Goal: Task Accomplishment & Management: Manage account settings

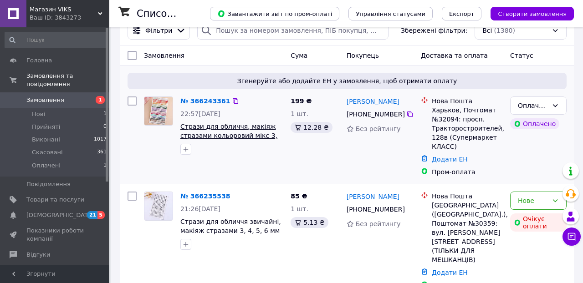
scroll to position [21, 0]
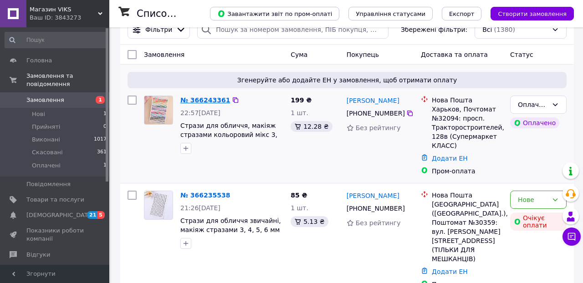
click at [203, 97] on link "№ 366243361" at bounding box center [205, 100] width 50 height 7
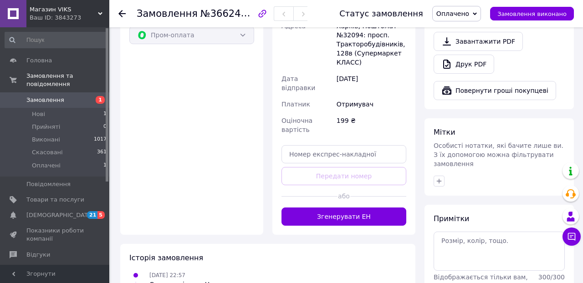
scroll to position [372, 0]
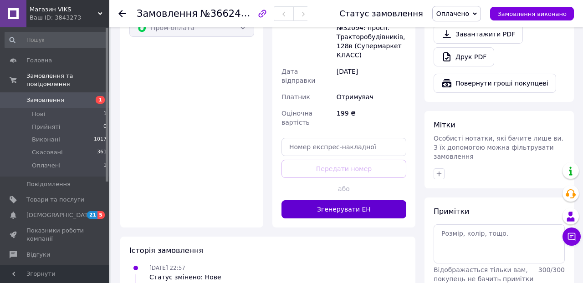
click at [352, 200] on button "Згенерувати ЕН" at bounding box center [343, 209] width 125 height 18
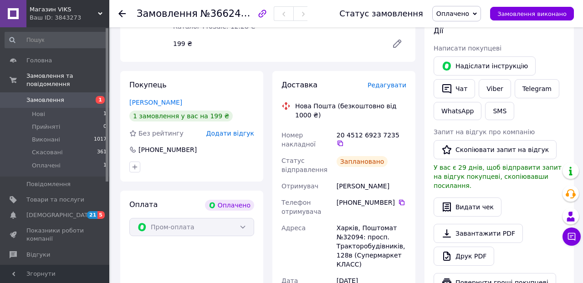
scroll to position [181, 0]
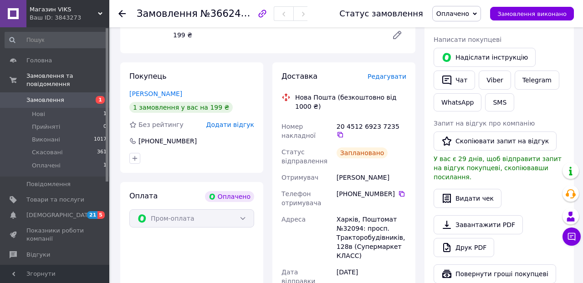
click at [377, 75] on span "Редагувати" at bounding box center [386, 76] width 39 height 7
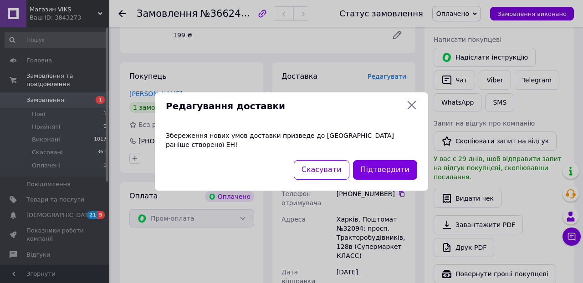
click at [410, 110] on icon at bounding box center [411, 105] width 11 height 11
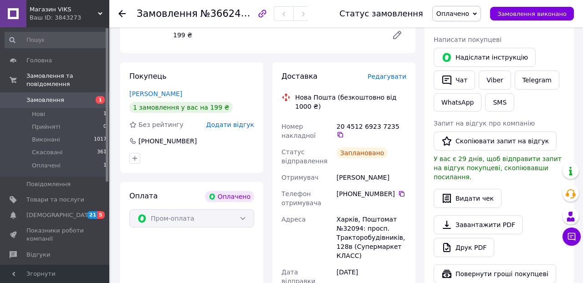
click at [122, 11] on use at bounding box center [121, 13] width 7 height 7
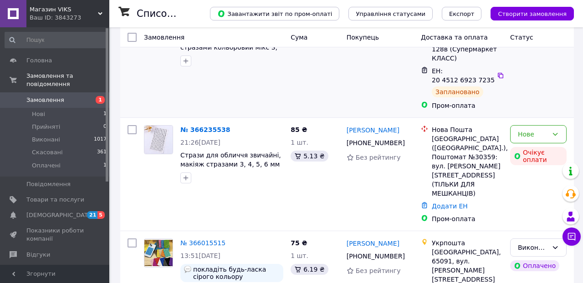
scroll to position [119, 0]
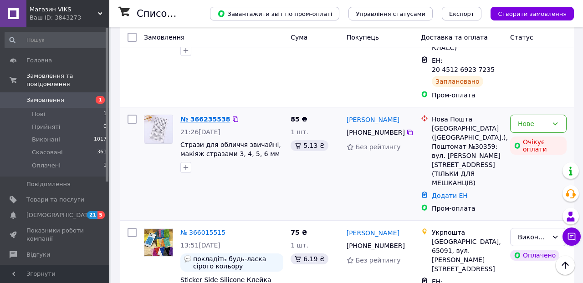
click at [204, 120] on link "№ 366235538" at bounding box center [205, 119] width 50 height 7
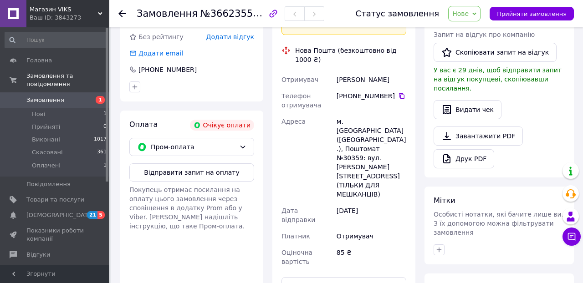
scroll to position [267, 0]
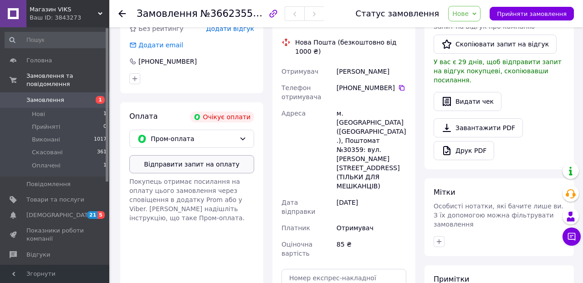
click at [220, 155] on button "Відправити запит на оплату" at bounding box center [191, 164] width 125 height 18
click at [39, 199] on span "Товари та послуги" at bounding box center [55, 200] width 58 height 8
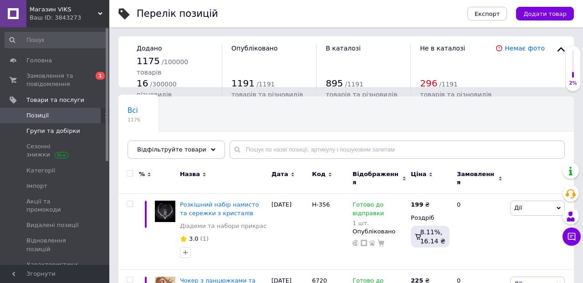
click at [49, 132] on span "Групи та добірки" at bounding box center [53, 131] width 54 height 8
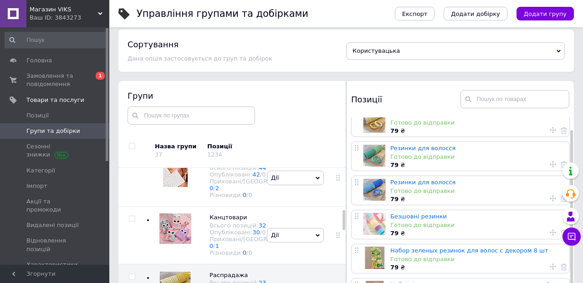
scroll to position [7, 0]
click at [175, 187] on img at bounding box center [175, 171] width 25 height 31
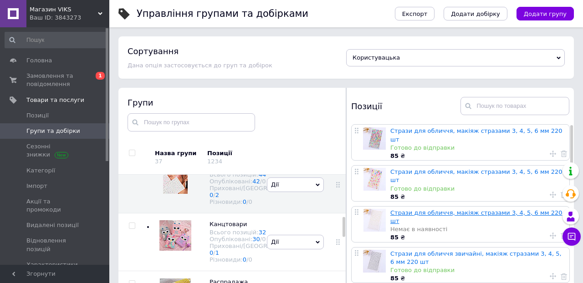
scroll to position [0, 0]
click at [38, 115] on span "Позиції" at bounding box center [37, 116] width 22 height 8
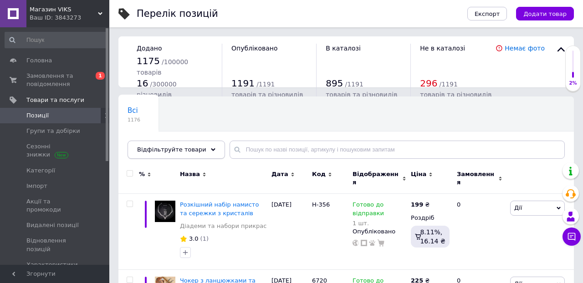
click at [212, 148] on div "Відфільтруйте товари" at bounding box center [175, 150] width 97 height 18
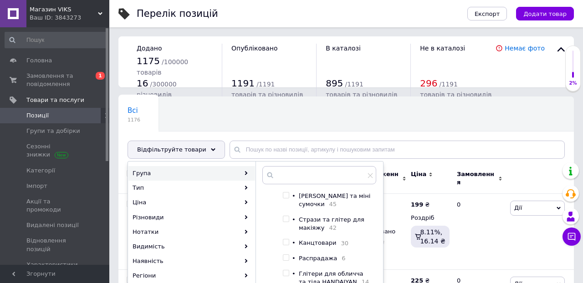
scroll to position [79, 0]
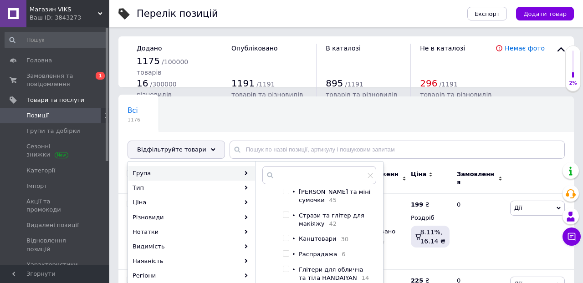
click at [286, 215] on input "checkbox" at bounding box center [286, 215] width 6 height 6
checkbox input "true"
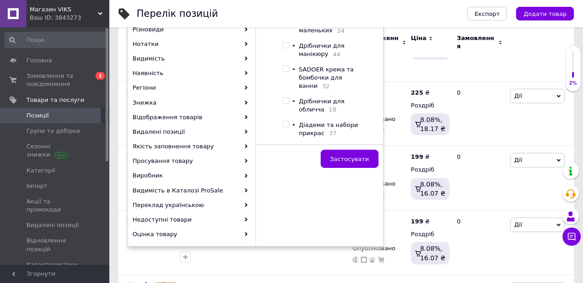
scroll to position [221, 0]
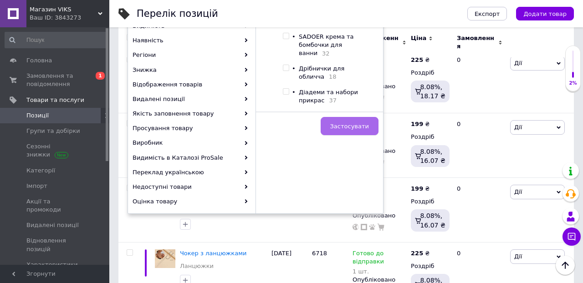
click at [347, 126] on span "Застосувати" at bounding box center [349, 126] width 39 height 7
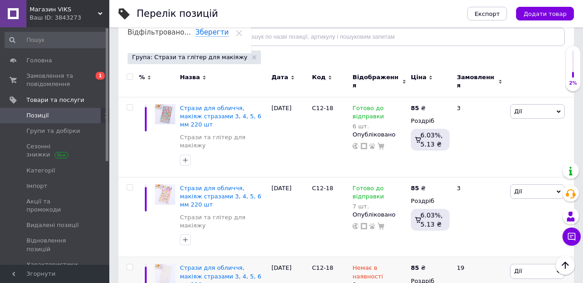
scroll to position [121, 0]
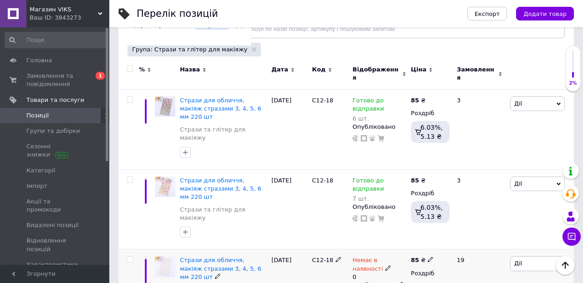
click at [385, 265] on icon at bounding box center [387, 267] width 5 height 5
drag, startPoint x: 435, startPoint y: 255, endPoint x: 406, endPoint y: 255, distance: 29.1
click at [406, 256] on div "Немає в наявності 0 Наявність [PERSON_NAME] до відправки В наявності Немає в на…" at bounding box center [379, 278] width 54 height 44
type input "9"
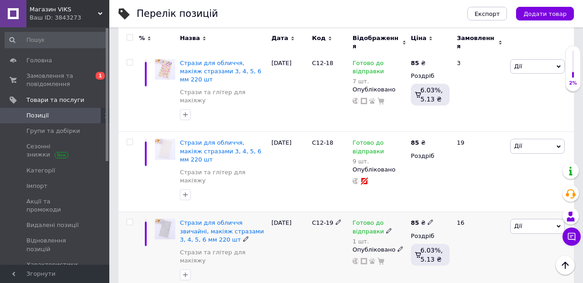
scroll to position [239, 0]
click at [388, 227] on use at bounding box center [388, 229] width 5 height 5
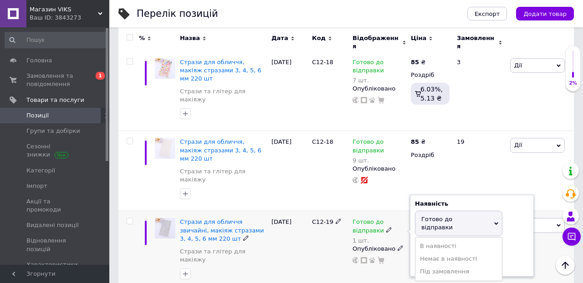
click at [520, 200] on div "Наявність Готово до відправки В наявності Немає в наявності Під замовлення Зали…" at bounding box center [472, 236] width 114 height 72
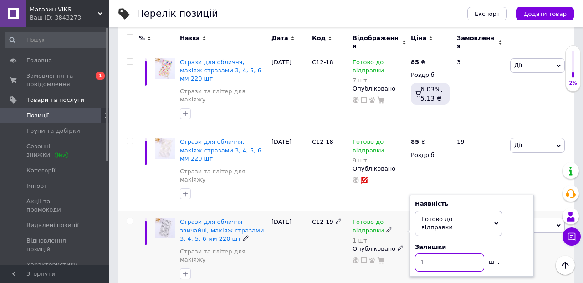
drag, startPoint x: 424, startPoint y: 199, endPoint x: 400, endPoint y: 199, distance: 23.7
click at [401, 218] on div "Готово до відправки 1 шт. Наявність [PERSON_NAME] до відправки В наявності Нема…" at bounding box center [379, 241] width 54 height 46
type input "8"
click at [296, 214] on div "[DATE]" at bounding box center [289, 251] width 41 height 80
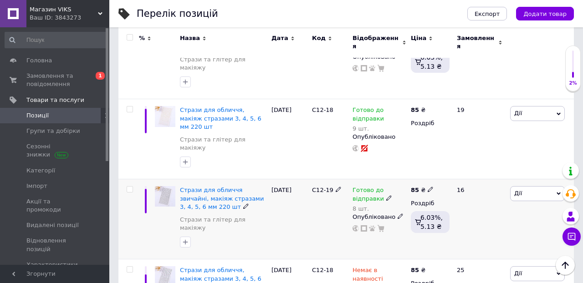
scroll to position [275, 0]
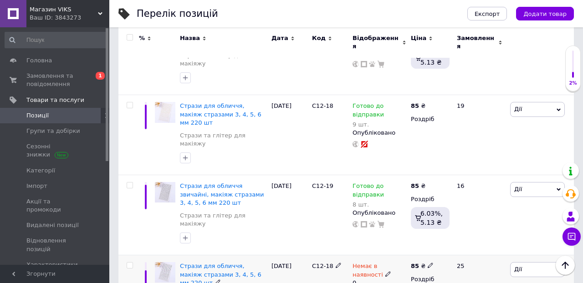
click at [385, 271] on icon at bounding box center [387, 273] width 5 height 5
drag, startPoint x: 428, startPoint y: 236, endPoint x: 404, endPoint y: 235, distance: 24.2
click at [405, 262] on div "Немає в наявності 0 Наявність [PERSON_NAME] до відправки В наявності Немає в на…" at bounding box center [379, 284] width 54 height 44
type input "6"
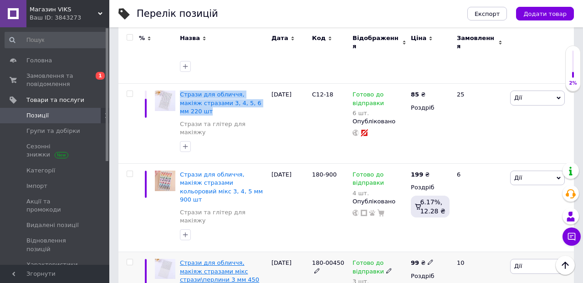
scroll to position [449, 0]
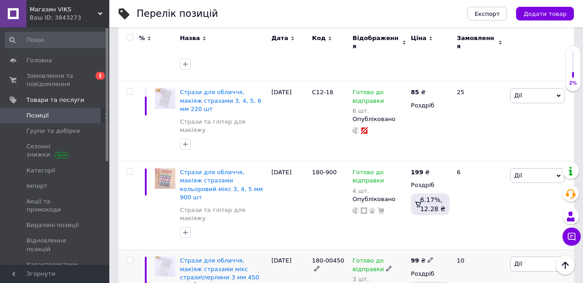
click at [386, 266] on icon at bounding box center [388, 268] width 5 height 5
drag, startPoint x: 428, startPoint y: 196, endPoint x: 403, endPoint y: 196, distance: 25.0
click at [403, 257] on div "Готово до відправки 3 шт. Наявність [PERSON_NAME] до відправки В наявності Нема…" at bounding box center [379, 280] width 54 height 46
type input "6"
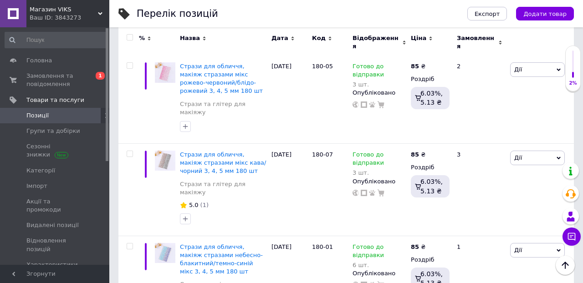
scroll to position [1196, 0]
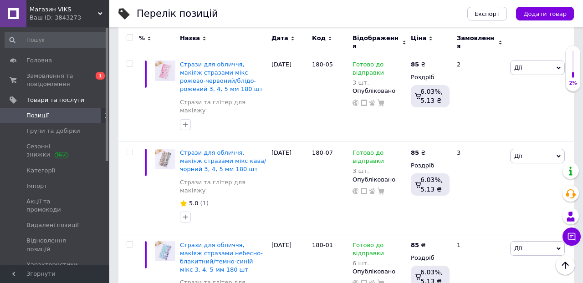
drag, startPoint x: 432, startPoint y: 242, endPoint x: 406, endPoint y: 242, distance: 26.0
type input "8"
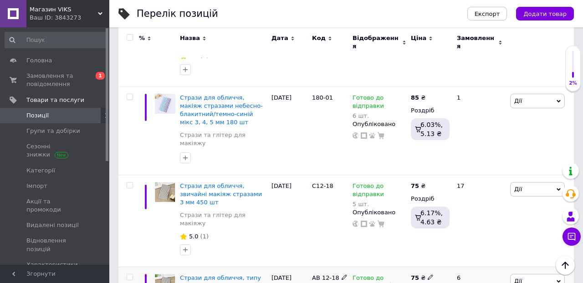
scroll to position [1346, 0]
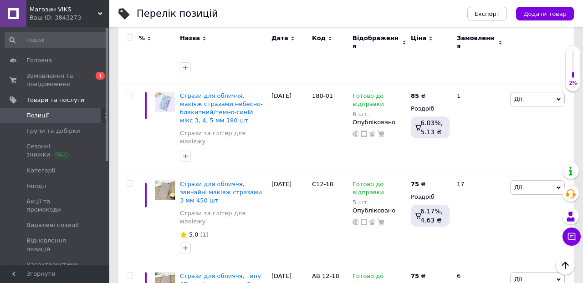
drag, startPoint x: 430, startPoint y: 229, endPoint x: 407, endPoint y: 228, distance: 23.7
type input "7"
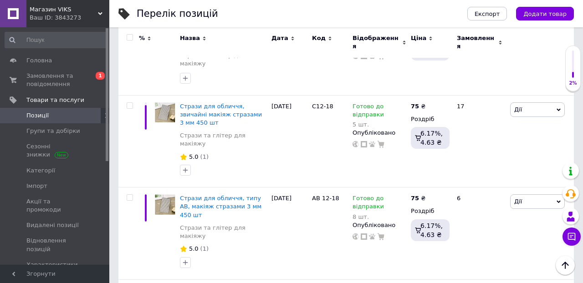
scroll to position [1416, 0]
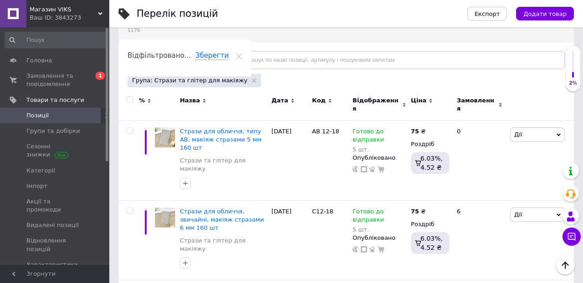
scroll to position [100, 0]
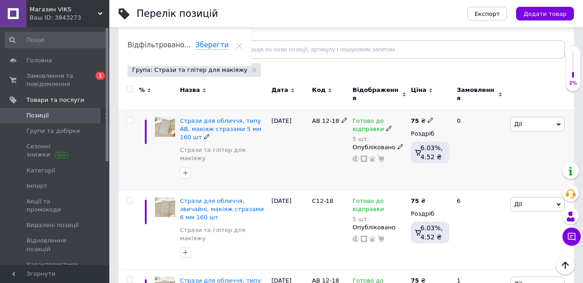
click at [388, 126] on use at bounding box center [388, 128] width 5 height 5
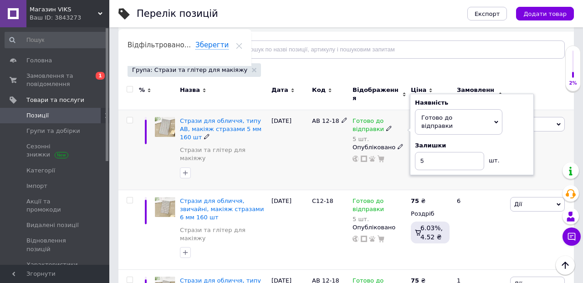
click at [525, 142] on div "Залишки" at bounding box center [472, 146] width 114 height 8
drag, startPoint x: 436, startPoint y: 150, endPoint x: 410, endPoint y: 151, distance: 25.5
click at [410, 151] on div "Наявність [PERSON_NAME] до відправки В наявності Немає в наявності Під замовлен…" at bounding box center [472, 135] width 124 height 82
type input "5"
type input "4"
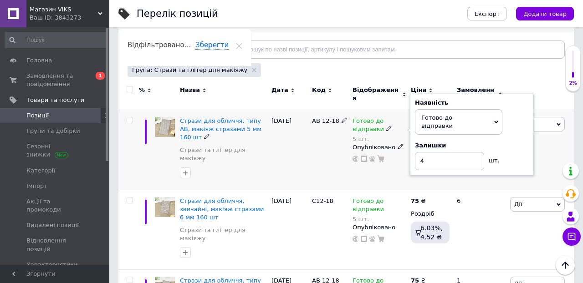
click at [316, 152] on div "АВ 12-18" at bounding box center [330, 150] width 41 height 80
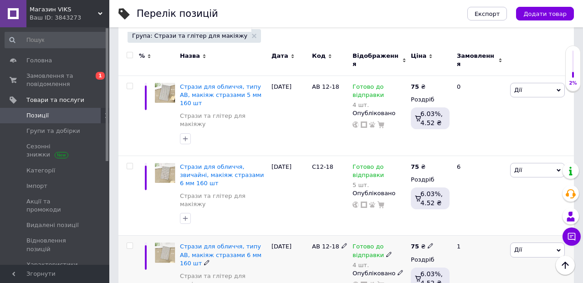
scroll to position [134, 0]
click at [387, 252] on icon at bounding box center [388, 254] width 5 height 5
click at [513, 268] on div "Залишки" at bounding box center [472, 272] width 114 height 8
drag, startPoint x: 433, startPoint y: 242, endPoint x: 403, endPoint y: 245, distance: 31.1
click at [403, 244] on div "Готово до відправки 4 шт. Наявність [PERSON_NAME] до відправки В наявності Нема…" at bounding box center [379, 266] width 54 height 46
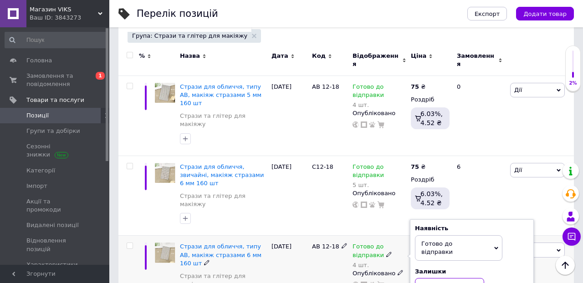
type input "7"
click at [311, 238] on div "АВ 12-18" at bounding box center [330, 276] width 41 height 80
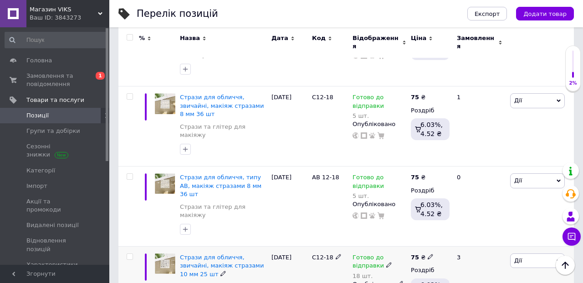
scroll to position [367, 0]
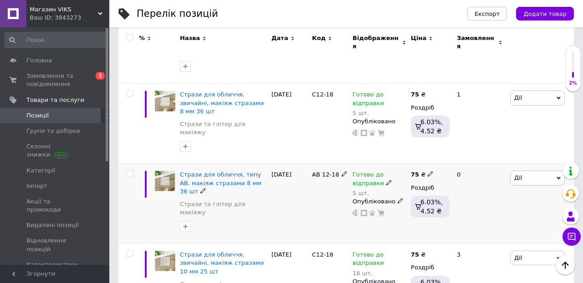
click at [386, 180] on icon at bounding box center [388, 182] width 5 height 5
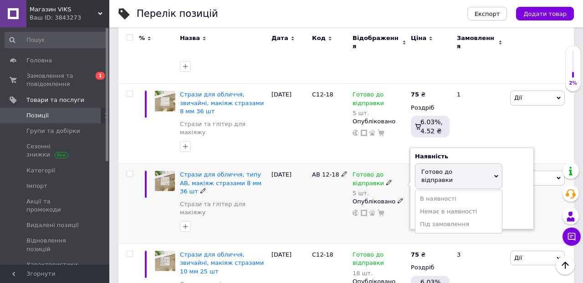
click at [517, 153] on div "Наявність [PERSON_NAME] до відправки В наявності Немає в наявності Під замовлен…" at bounding box center [472, 189] width 114 height 72
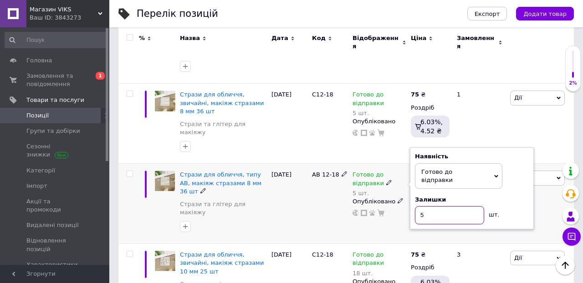
drag, startPoint x: 428, startPoint y: 138, endPoint x: 403, endPoint y: 138, distance: 26.0
click at [404, 171] on div "Готово до відправки 5 шт. Наявність [PERSON_NAME] до відправки В наявності Нема…" at bounding box center [379, 194] width 54 height 46
type input "4"
click at [312, 164] on div "АВ 12-18" at bounding box center [330, 204] width 41 height 80
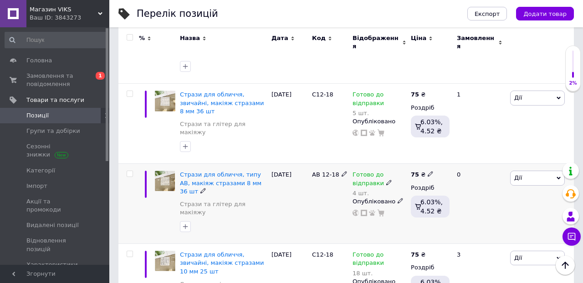
click at [316, 164] on div "АВ 12-18" at bounding box center [330, 204] width 41 height 80
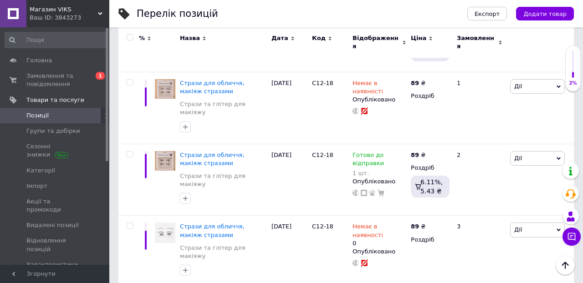
scroll to position [1269, 0]
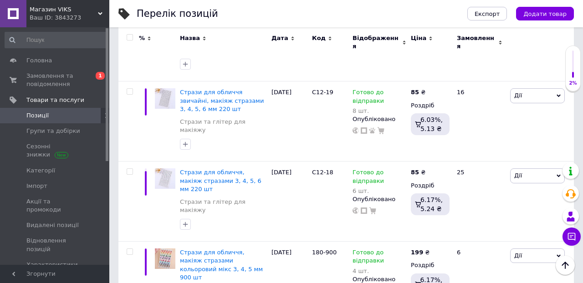
scroll to position [367, 0]
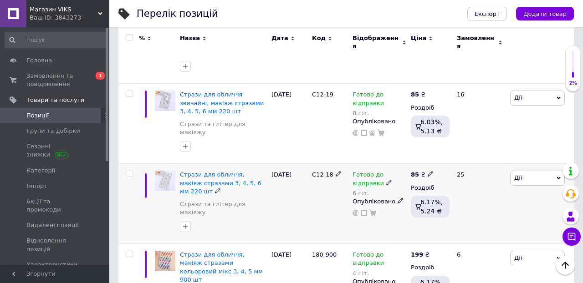
click at [389, 179] on span at bounding box center [389, 182] width 6 height 6
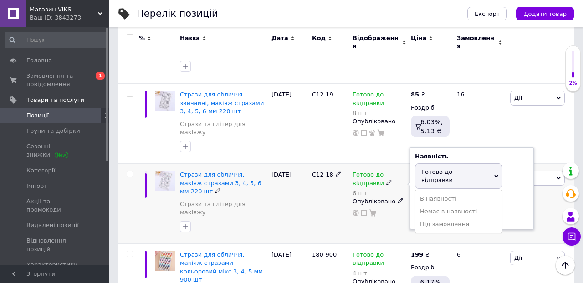
click at [512, 196] on div "Залишки" at bounding box center [472, 200] width 114 height 8
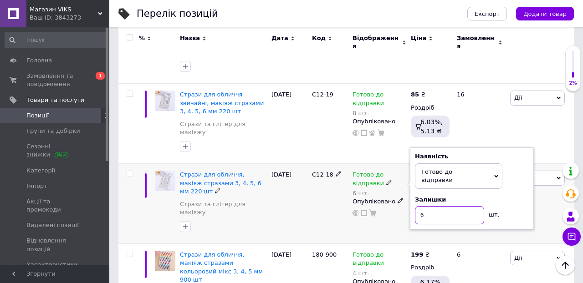
drag, startPoint x: 428, startPoint y: 148, endPoint x: 397, endPoint y: 148, distance: 31.0
click at [397, 171] on div "Готово до відправки 6 шт. Наявність [PERSON_NAME] до відправки В наявності Нема…" at bounding box center [379, 194] width 54 height 46
type input "9"
click at [504, 84] on div "16" at bounding box center [479, 124] width 56 height 80
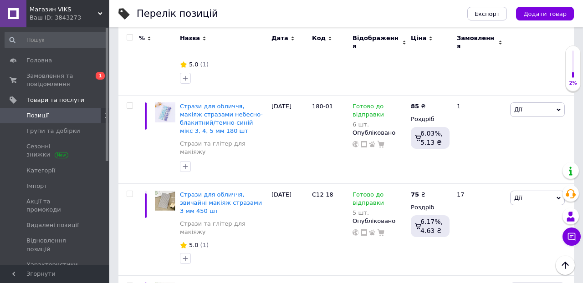
scroll to position [1336, 0]
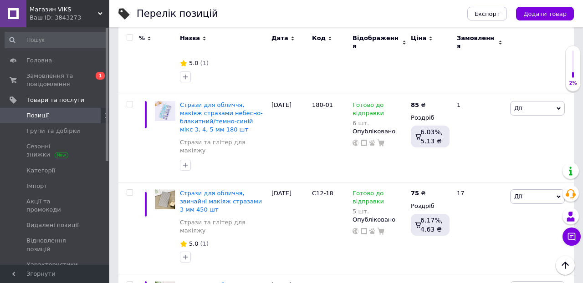
drag, startPoint x: 428, startPoint y: 179, endPoint x: 398, endPoint y: 179, distance: 29.1
type input "5"
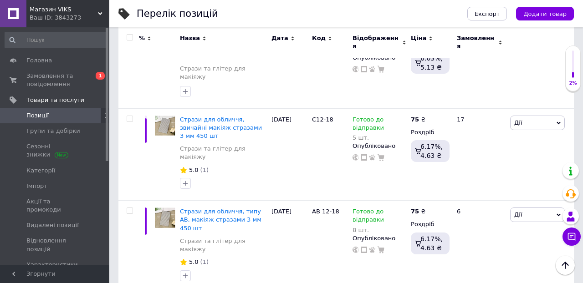
scroll to position [1412, 0]
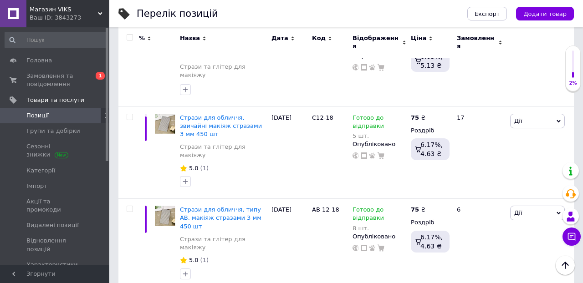
drag, startPoint x: 427, startPoint y: 229, endPoint x: 403, endPoint y: 229, distance: 23.2
type input "4"
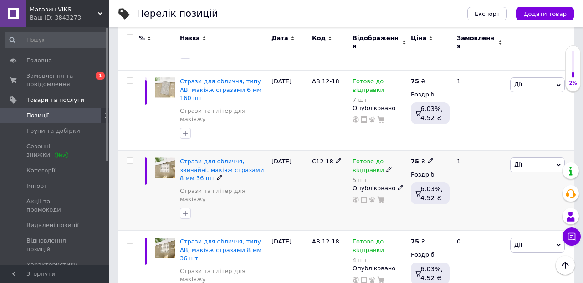
scroll to position [300, 0]
click at [386, 166] on icon at bounding box center [388, 168] width 5 height 5
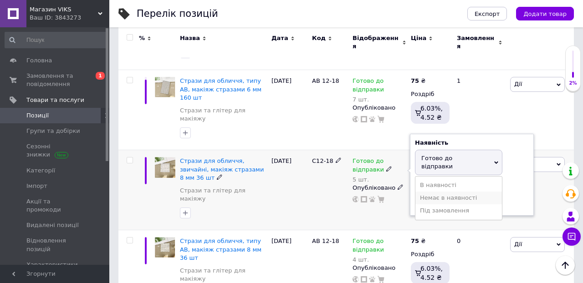
click at [441, 192] on li "Немає в наявності" at bounding box center [458, 198] width 87 height 13
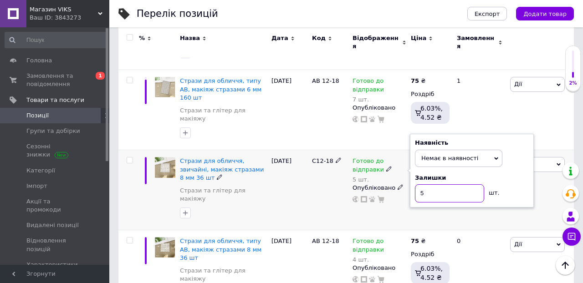
drag, startPoint x: 437, startPoint y: 138, endPoint x: 394, endPoint y: 138, distance: 42.8
click at [394, 157] on div "Готово до відправки 5 шт. Наявність Немає в наявності В наявності Під замовленн…" at bounding box center [379, 180] width 54 height 46
type input "0"
click at [297, 151] on div "[DATE]" at bounding box center [289, 190] width 41 height 80
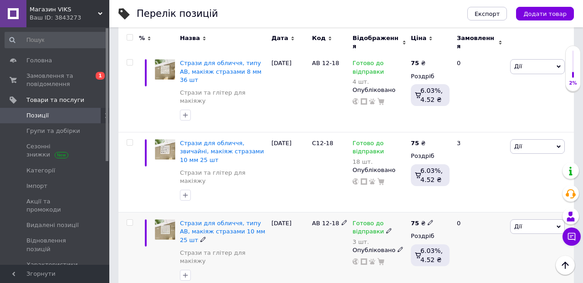
scroll to position [479, 0]
drag, startPoint x: 437, startPoint y: 217, endPoint x: 400, endPoint y: 218, distance: 36.9
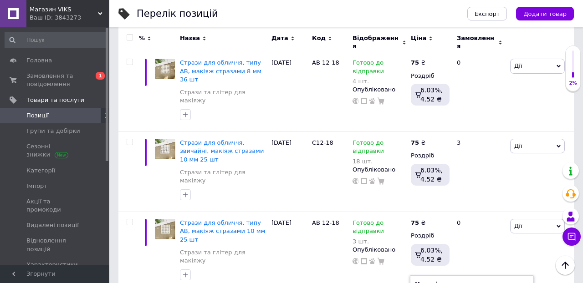
type input "8"
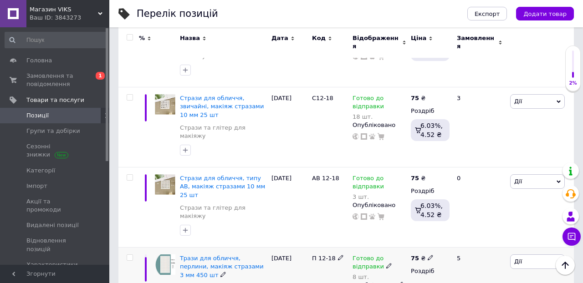
scroll to position [525, 0]
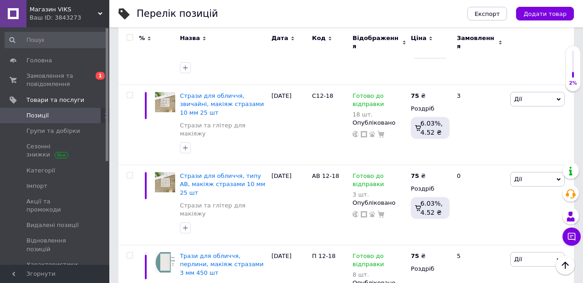
drag, startPoint x: 434, startPoint y: 229, endPoint x: 393, endPoint y: 230, distance: 41.9
drag, startPoint x: 426, startPoint y: 236, endPoint x: 414, endPoint y: 235, distance: 12.3
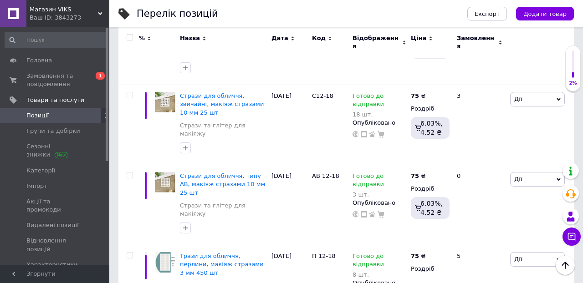
type input "5"
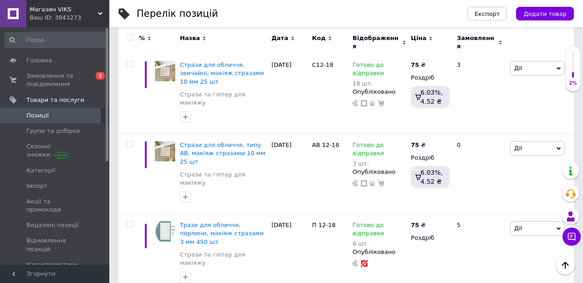
scroll to position [568, 0]
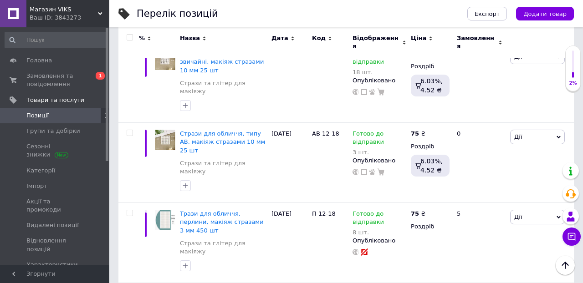
drag, startPoint x: 434, startPoint y: 253, endPoint x: 400, endPoint y: 253, distance: 33.7
type input "7"
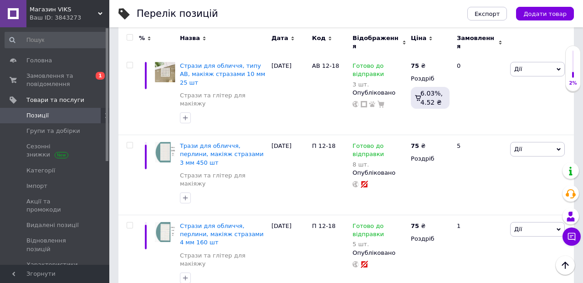
scroll to position [639, 0]
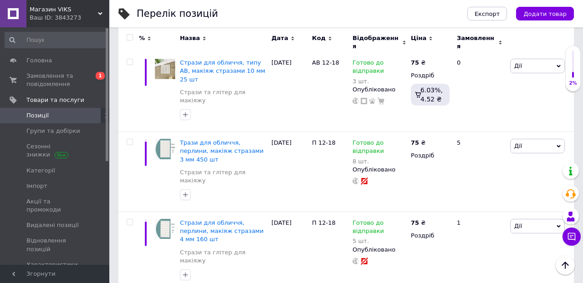
drag, startPoint x: 428, startPoint y: 248, endPoint x: 411, endPoint y: 248, distance: 16.8
type input "7"
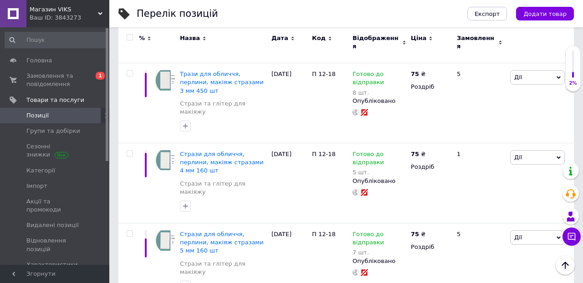
scroll to position [711, 0]
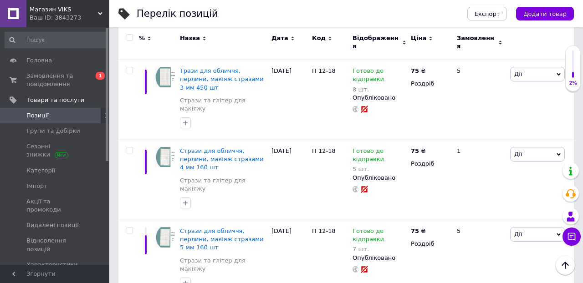
drag, startPoint x: 433, startPoint y: 240, endPoint x: 400, endPoint y: 240, distance: 32.3
type input "6"
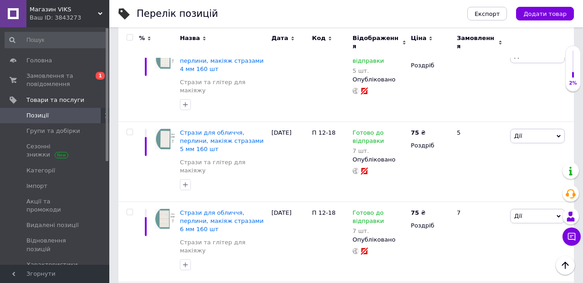
scroll to position [810, 0]
type input "11"
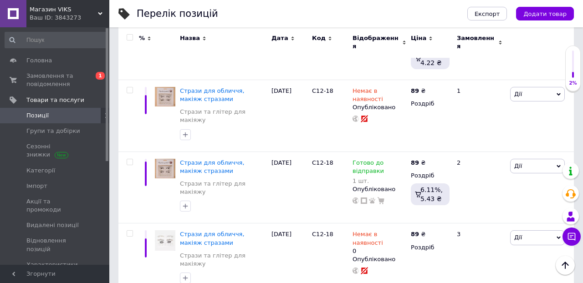
scroll to position [1261, 0]
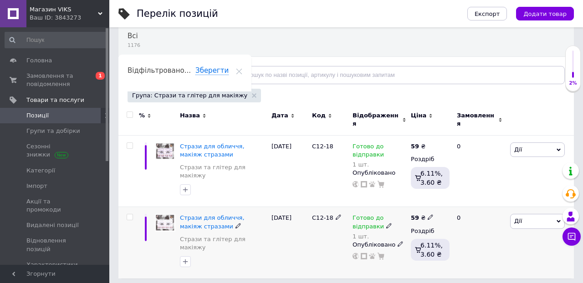
scroll to position [78, 0]
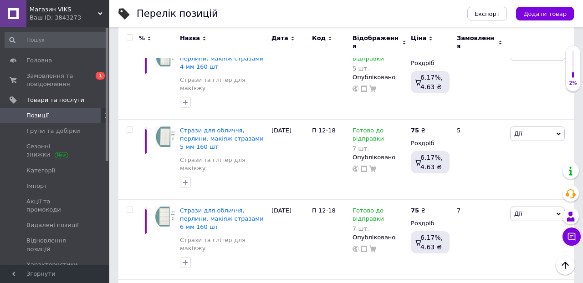
scroll to position [809, 0]
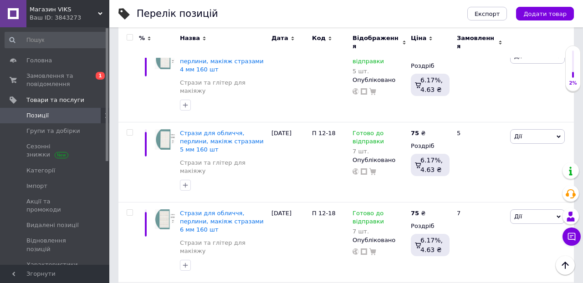
type input "Стрази для обличчя, перлини, макіяж стразами 8 мм 25 шт"
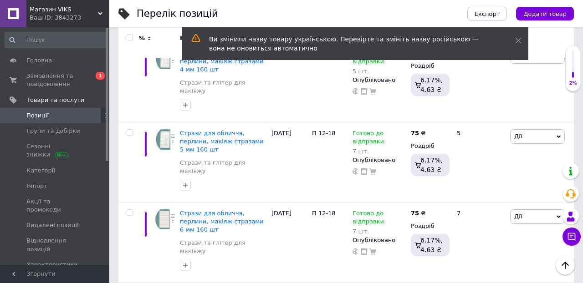
scroll to position [0, 84]
type input "Стрази для обличчя, перлини, макіяж стразами 10 мм 20 шт"
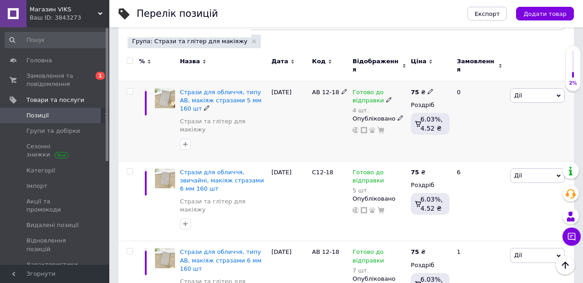
scroll to position [130, 0]
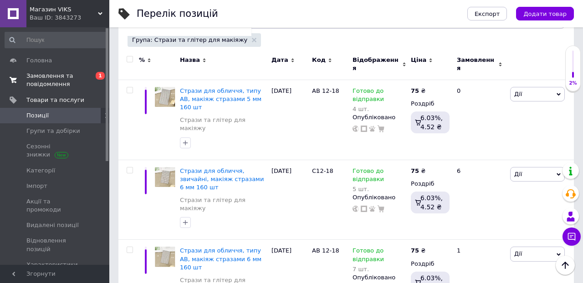
click at [46, 79] on span "Замовлення та повідомлення" at bounding box center [55, 80] width 58 height 16
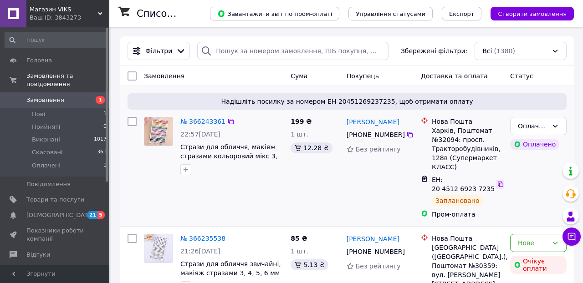
click at [500, 185] on icon at bounding box center [500, 184] width 7 height 7
click at [547, 241] on div "Нове" at bounding box center [533, 243] width 30 height 10
click at [350, 192] on div "[PERSON_NAME] [PHONE_NUMBER] Без рейтингу" at bounding box center [380, 167] width 74 height 109
